Goal: Information Seeking & Learning: Learn about a topic

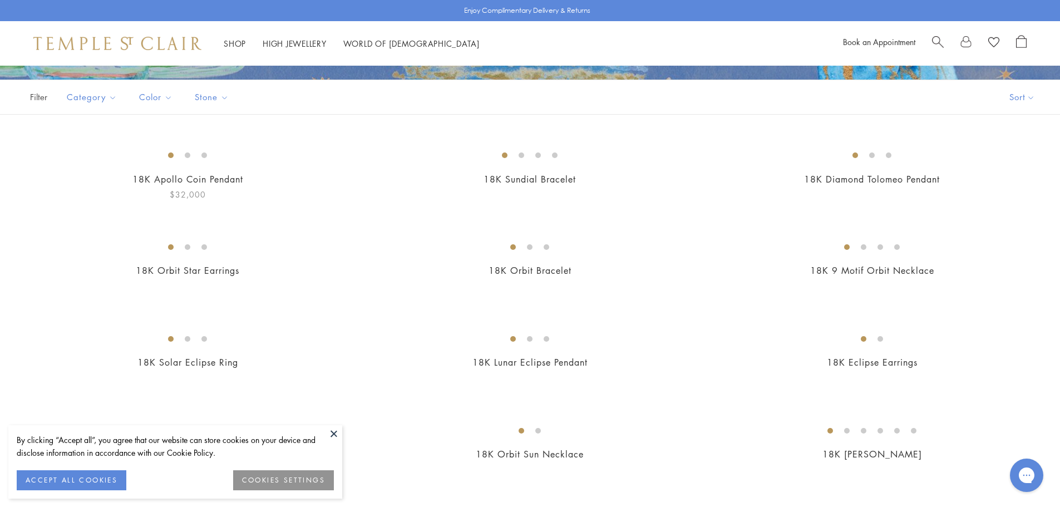
click at [334, 429] on button at bounding box center [333, 433] width 17 height 17
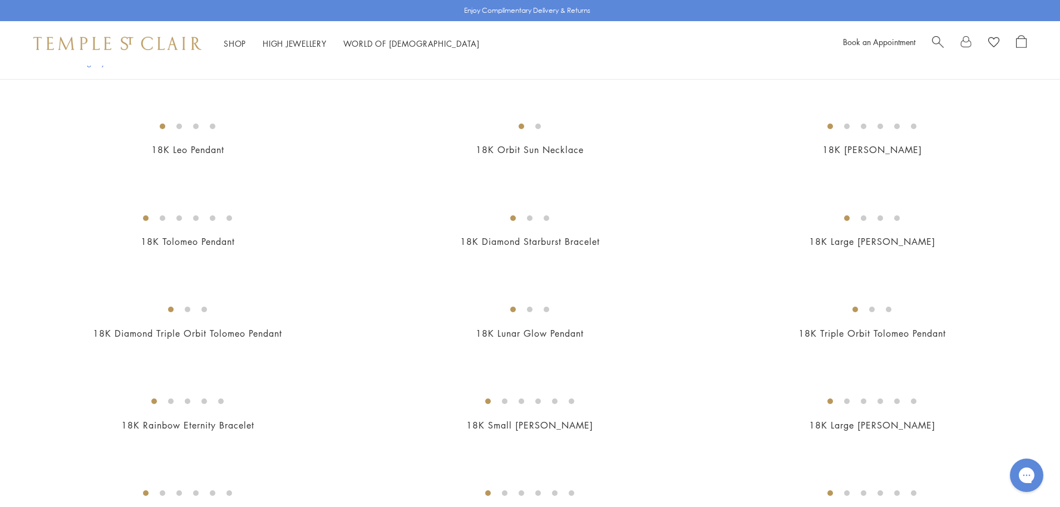
scroll to position [598, 0]
click at [0, 0] on img at bounding box center [0, 0] width 0 height 0
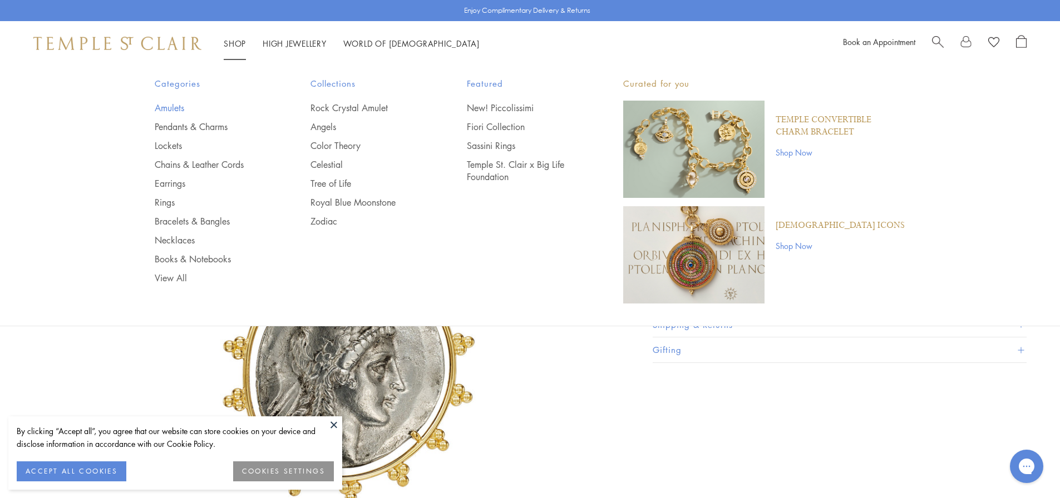
click at [168, 106] on link "Amulets" at bounding box center [211, 108] width 112 height 12
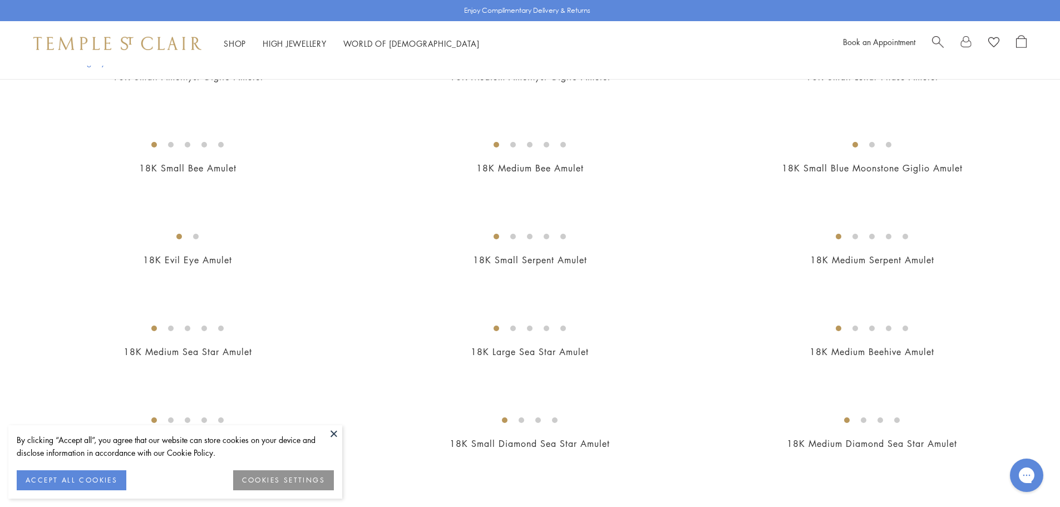
scroll to position [1641, 0]
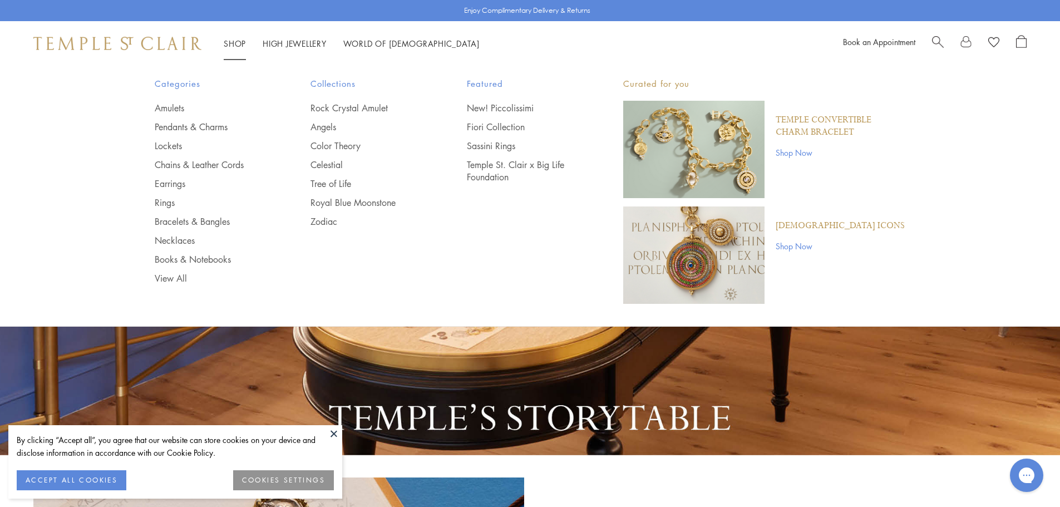
click at [931, 38] on div "Book an Appointment" at bounding box center [935, 43] width 184 height 17
click at [939, 40] on span "Search" at bounding box center [938, 41] width 12 height 12
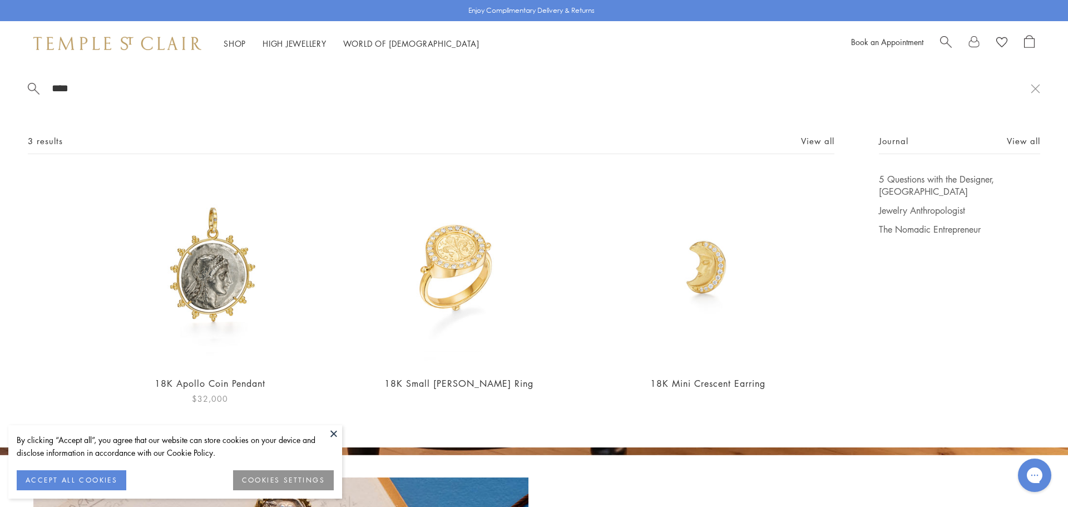
type input "****"
click at [239, 244] on img at bounding box center [209, 269] width 193 height 193
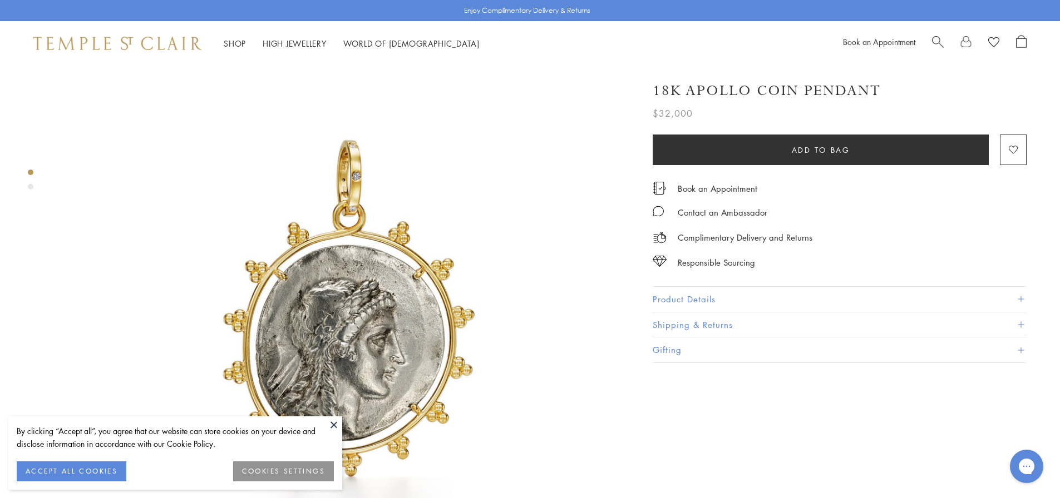
scroll to position [70, 0]
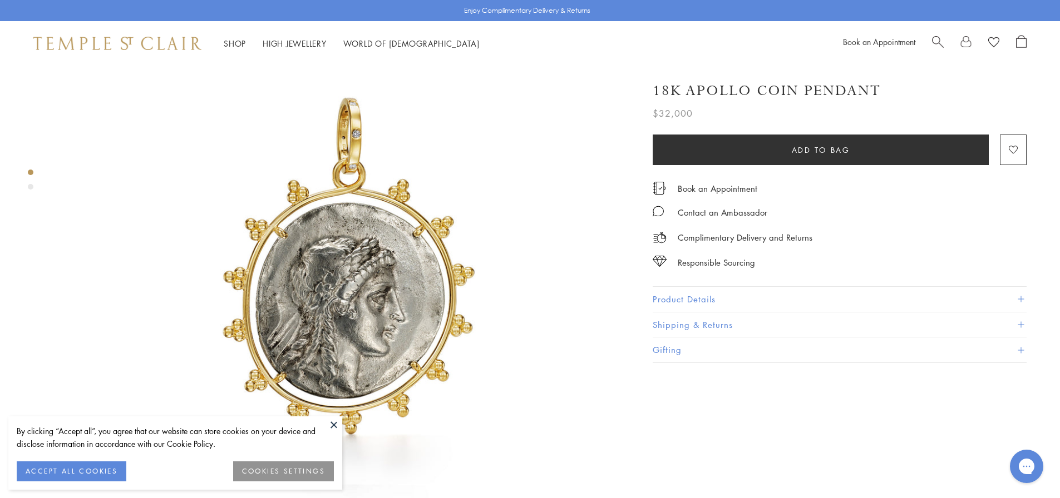
click at [703, 297] on button "Product Details" at bounding box center [839, 299] width 374 height 25
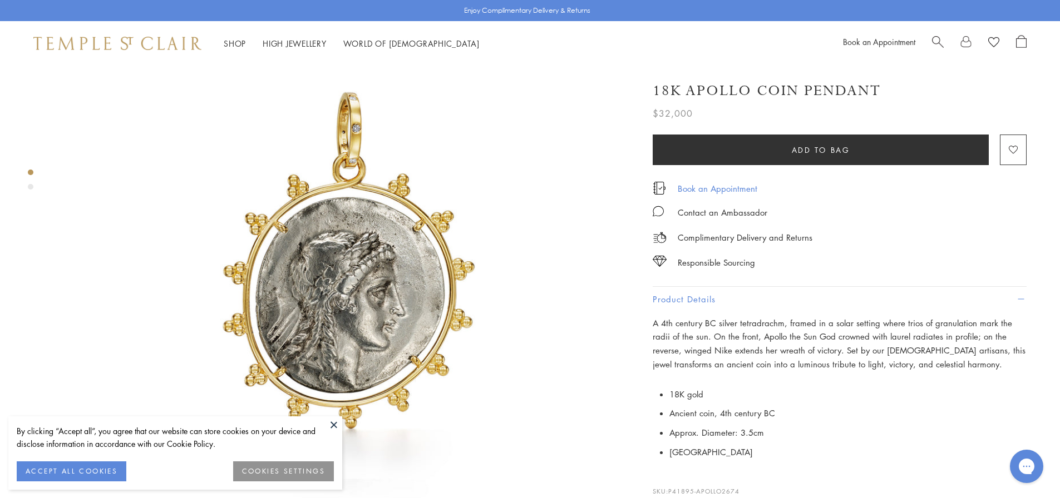
scroll to position [0, 0]
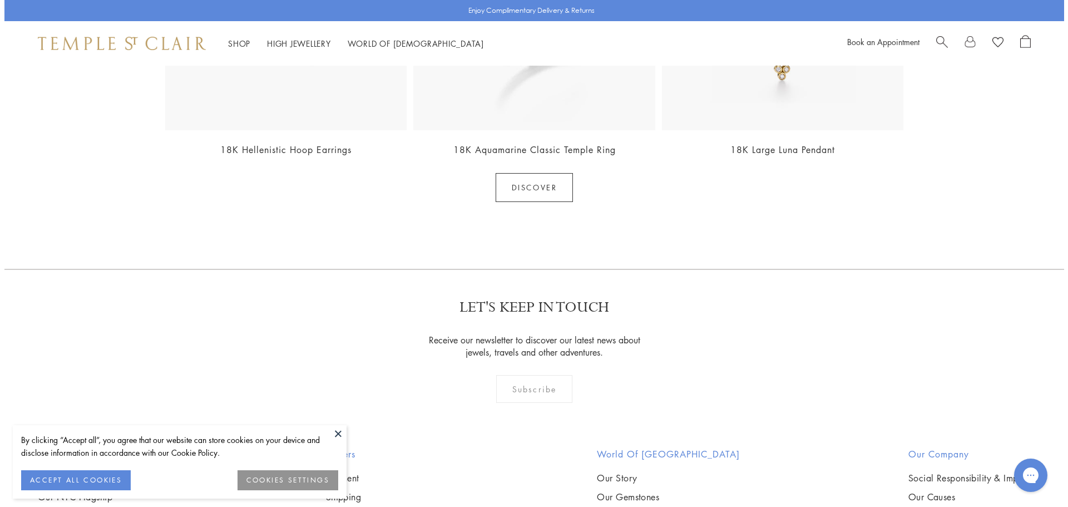
scroll to position [1252, 0]
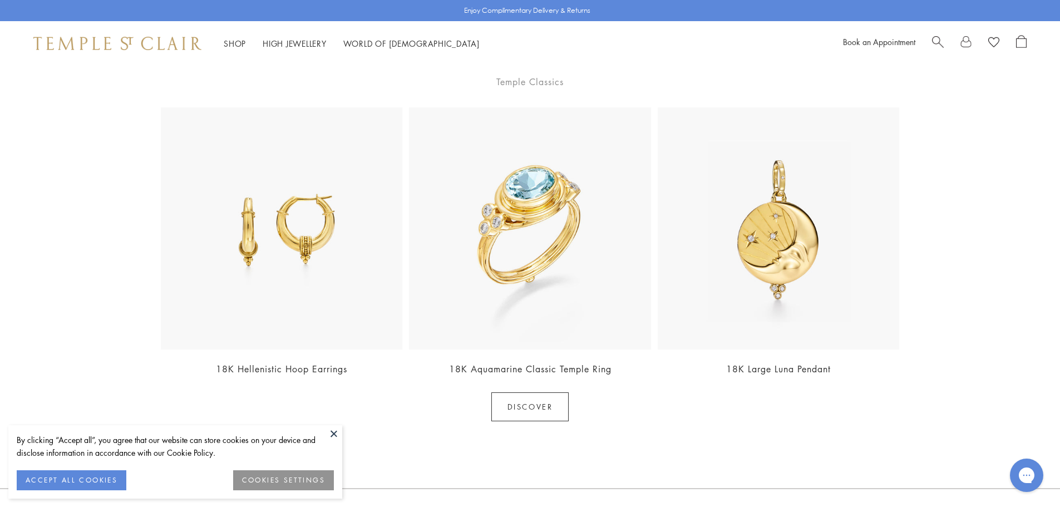
click at [941, 41] on span "Search" at bounding box center [938, 41] width 12 height 12
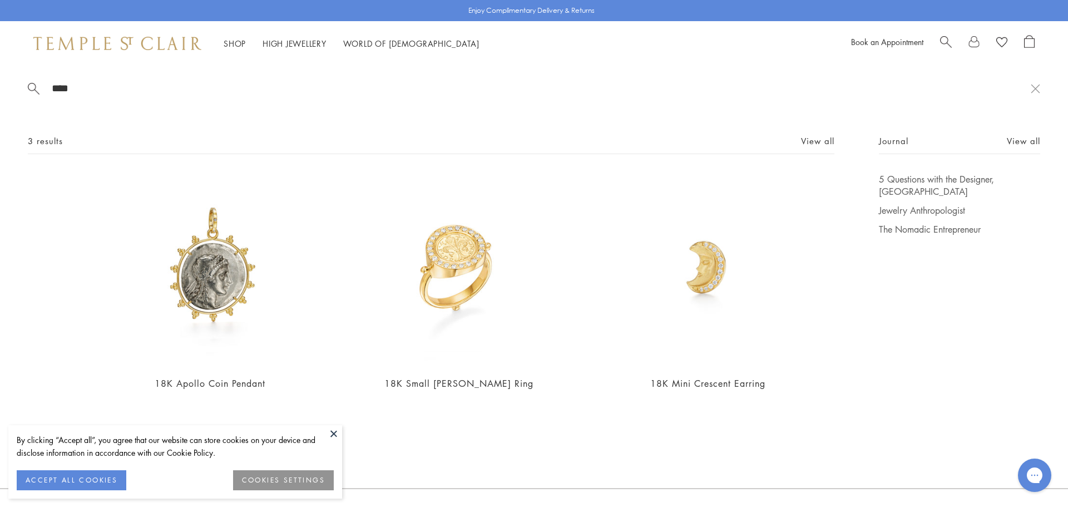
type input "****"
click at [324, 432] on div "By clicking “Accept all”, you agree that our website can store cookies on your …" at bounding box center [175, 461] width 334 height 73
click at [337, 436] on button at bounding box center [333, 433] width 17 height 17
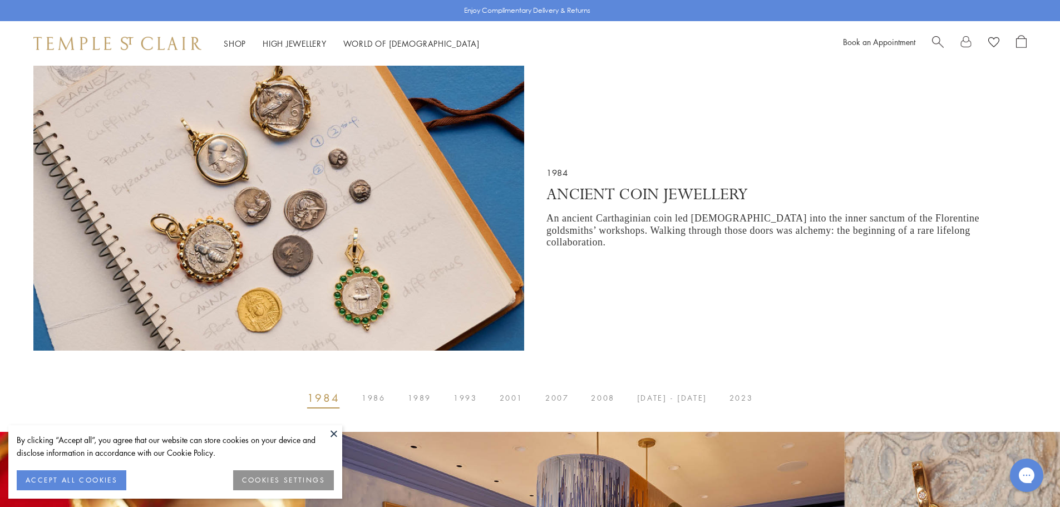
scroll to position [410, 0]
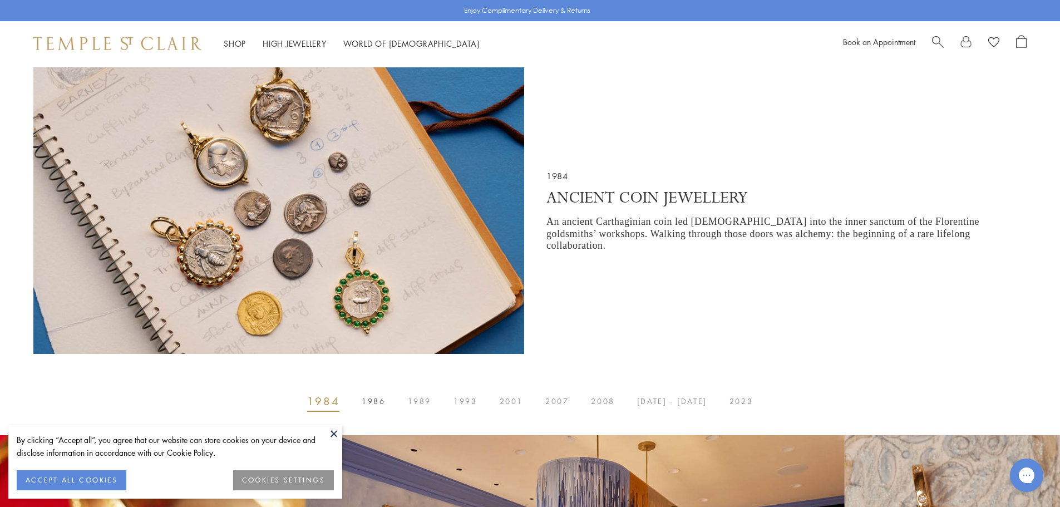
click at [377, 401] on span "1986" at bounding box center [373, 401] width 23 height 0
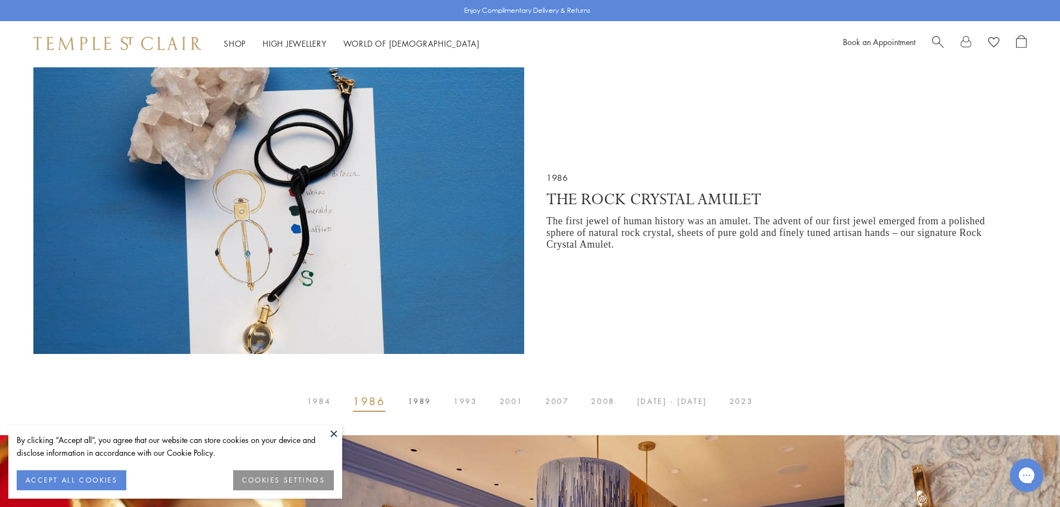
click at [419, 401] on span "1989" at bounding box center [419, 401] width 23 height 0
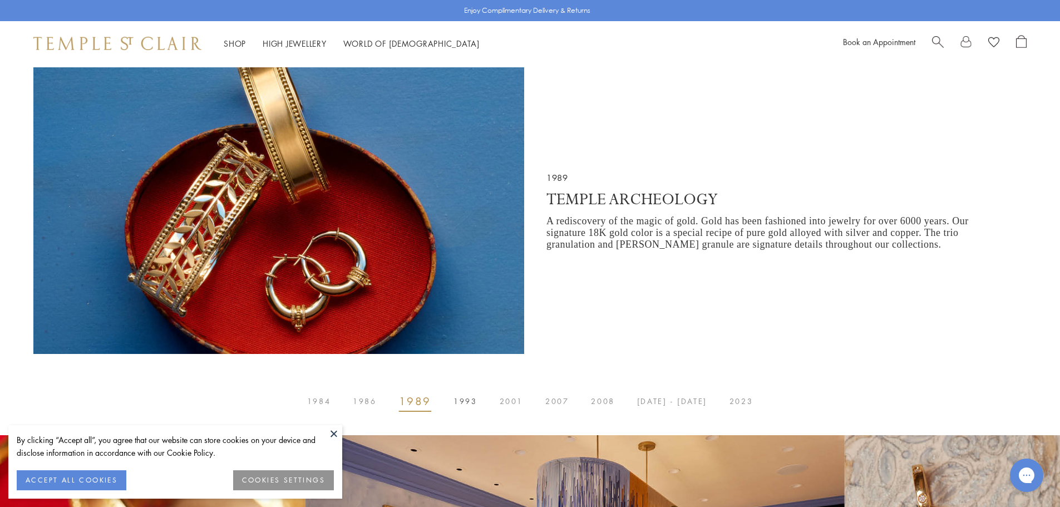
click at [466, 401] on span "1993" at bounding box center [464, 401] width 23 height 0
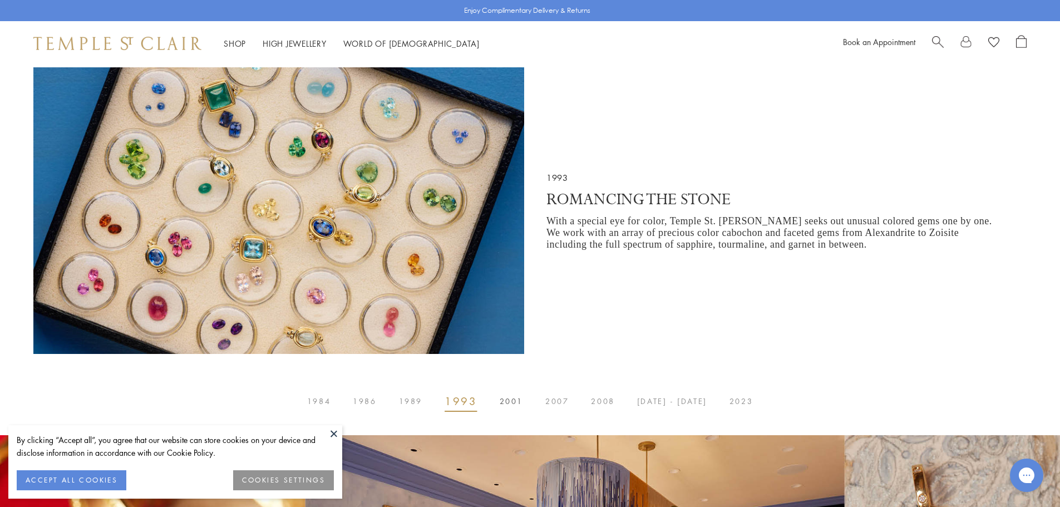
click at [522, 401] on span "2001" at bounding box center [511, 401] width 23 height 0
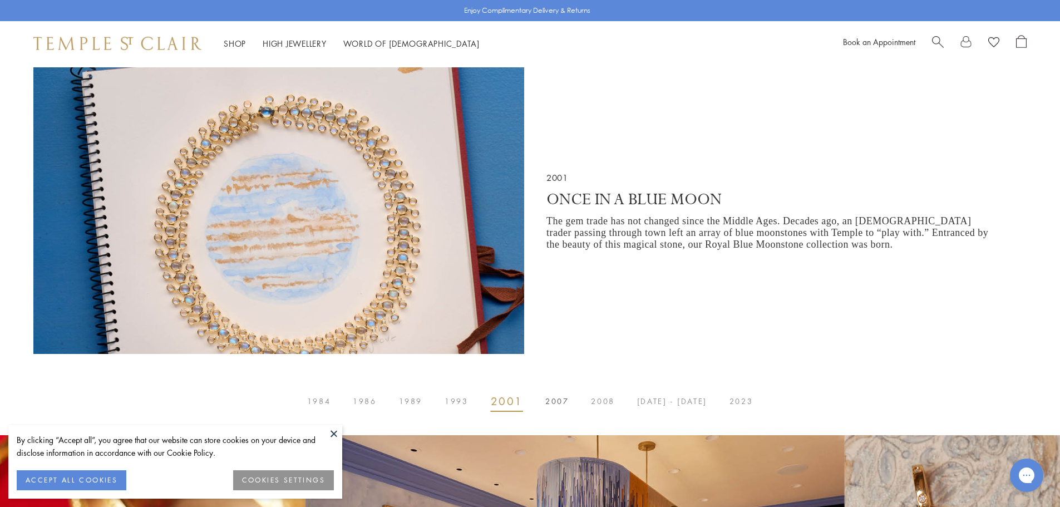
click at [557, 401] on span "2007" at bounding box center [556, 401] width 23 height 0
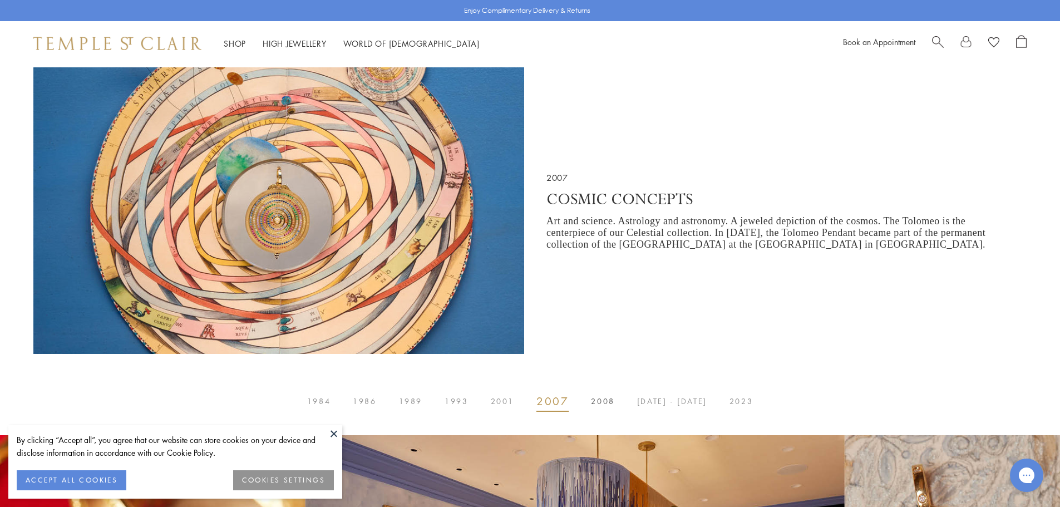
click at [610, 401] on span "2008" at bounding box center [602, 401] width 23 height 0
